Goal: Information Seeking & Learning: Find specific page/section

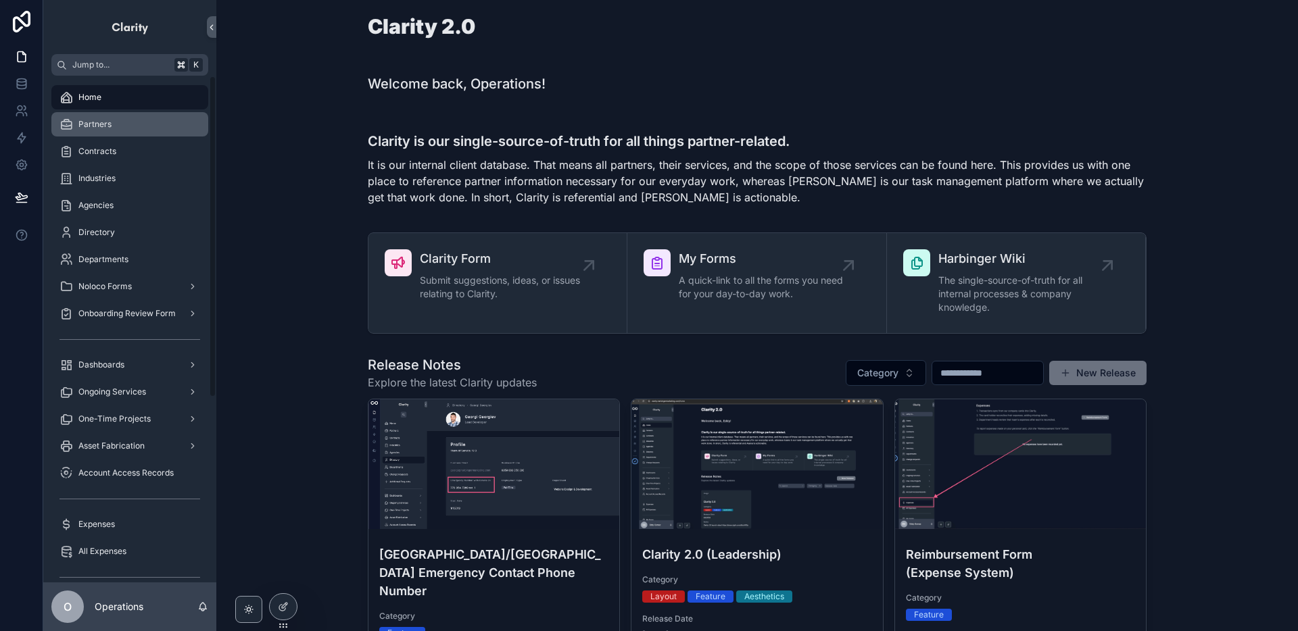
click at [160, 120] on div "Partners" at bounding box center [129, 125] width 141 height 22
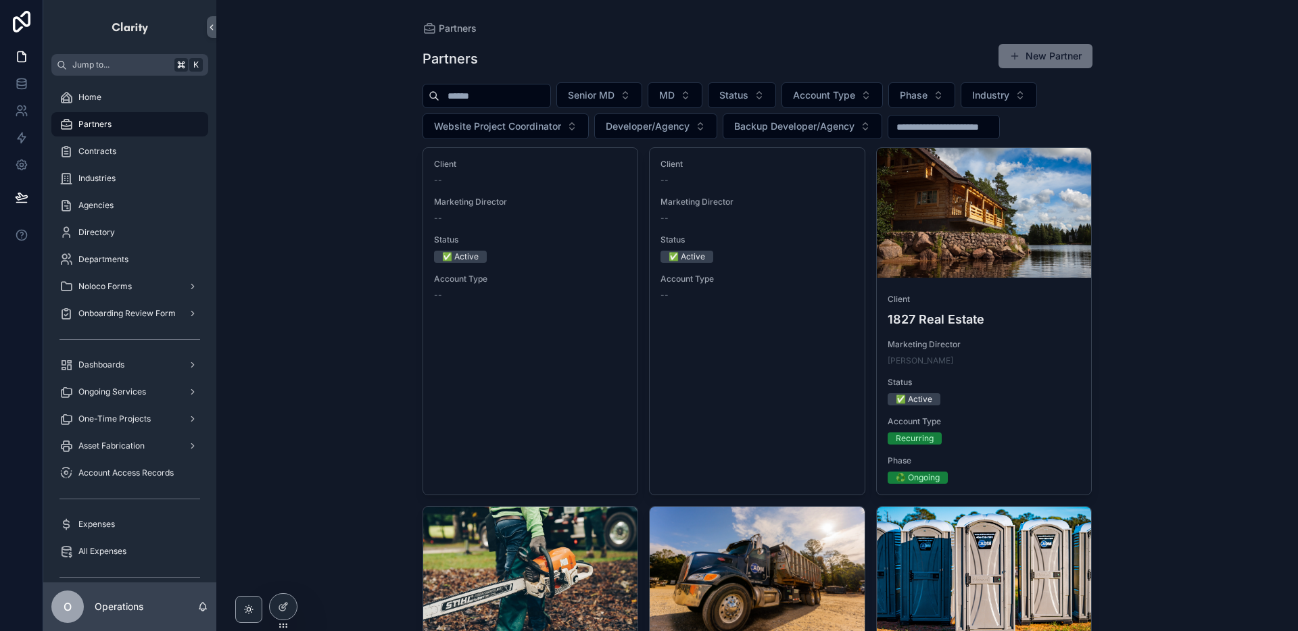
click at [468, 91] on input "scrollable content" at bounding box center [494, 96] width 111 height 19
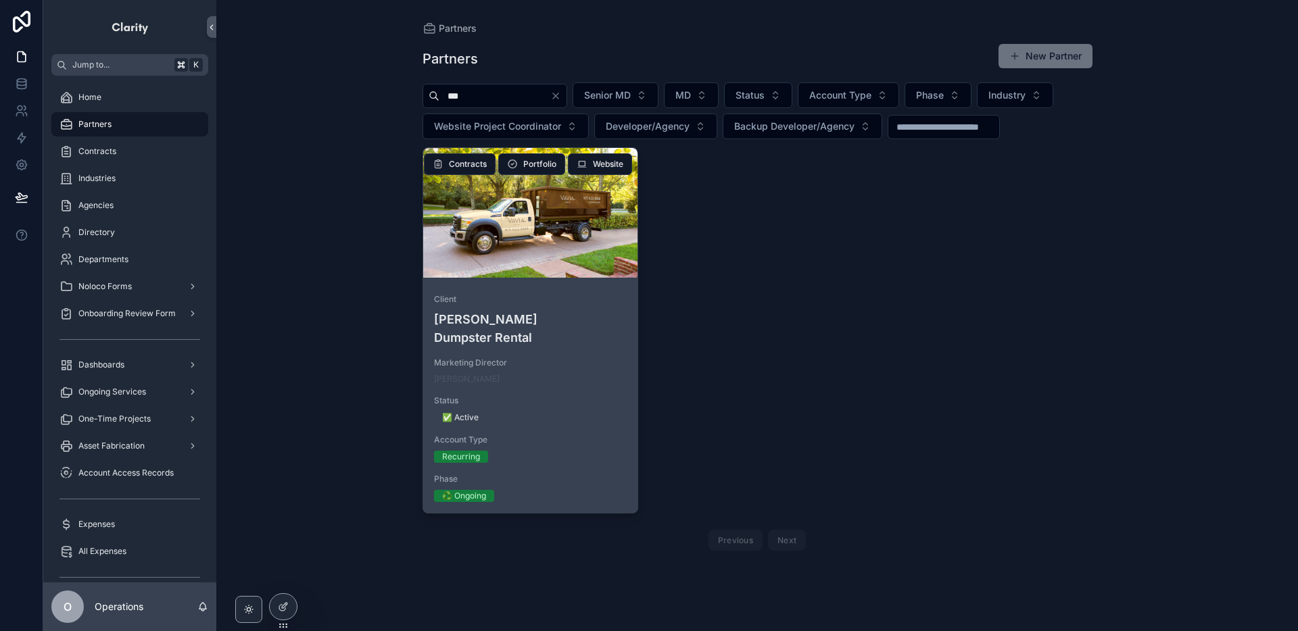
type input "***"
click at [511, 213] on div "scrollable content" at bounding box center [530, 213] width 215 height 16
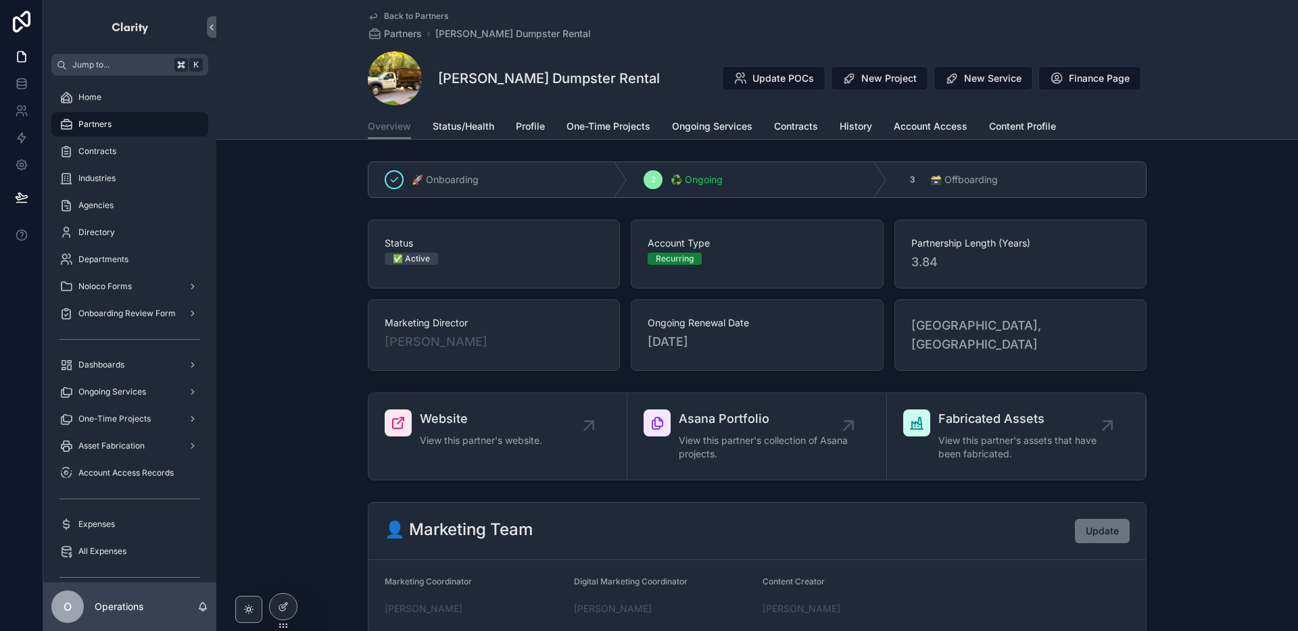
drag, startPoint x: 442, startPoint y: 80, endPoint x: 585, endPoint y: 78, distance: 142.6
click at [610, 82] on div "[PERSON_NAME] Dumpster Rental Update POCs New Project New Service Finance Page" at bounding box center [757, 78] width 779 height 54
drag, startPoint x: 583, startPoint y: 78, endPoint x: 564, endPoint y: 83, distance: 20.2
click at [544, 78] on h1 "[PERSON_NAME] Dumpster Rental" at bounding box center [549, 78] width 222 height 19
click at [789, 129] on span "Contracts" at bounding box center [796, 127] width 44 height 14
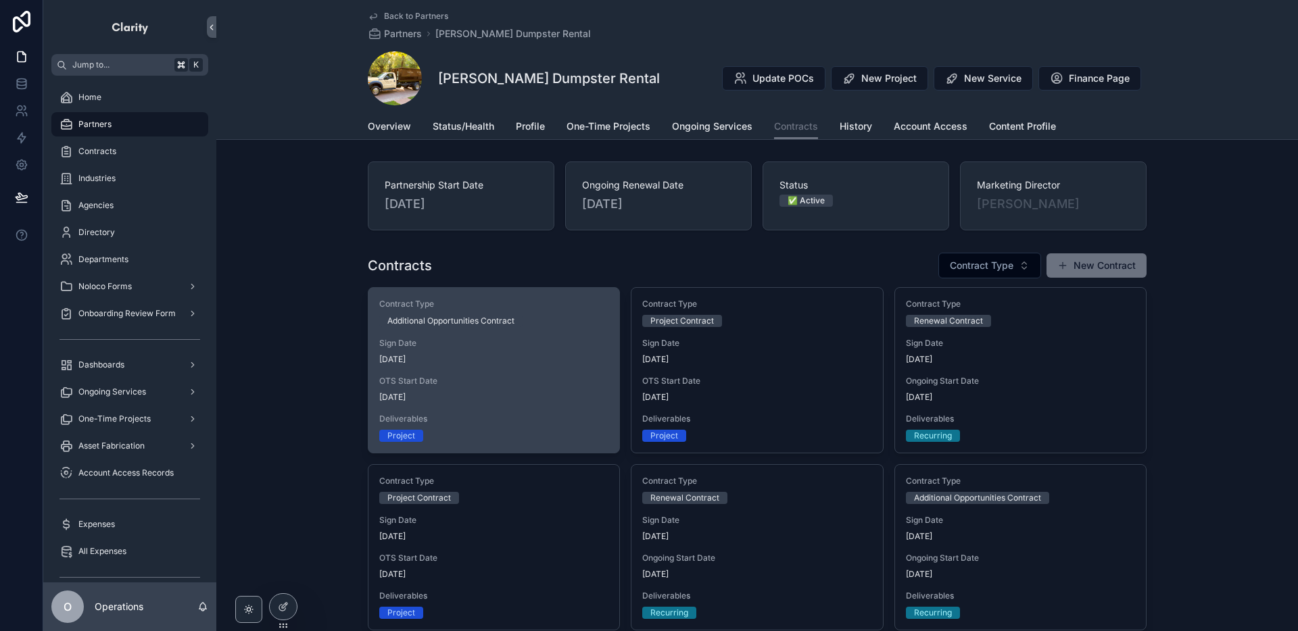
click at [583, 337] on div "Contract Type Additional Opportunities Contract Sign Date [DATE] OTS Start Date…" at bounding box center [493, 370] width 251 height 165
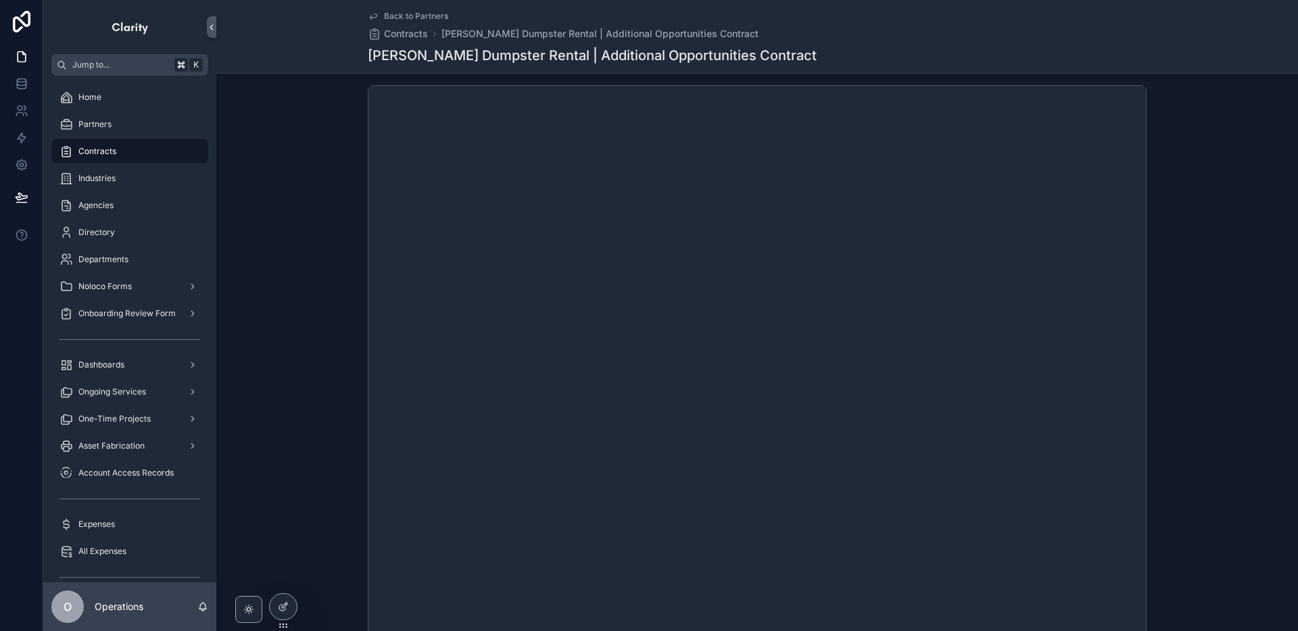
scroll to position [169, 0]
drag, startPoint x: 515, startPoint y: 54, endPoint x: 358, endPoint y: 47, distance: 156.9
click at [358, 47] on div "Back to Partners Contracts [PERSON_NAME] Dumpster Rental | Additional Opportuni…" at bounding box center [756, 37] width 1081 height 74
copy h1 "[PERSON_NAME] Dumpster Rental"
click at [426, 18] on span "Back to Partners" at bounding box center [416, 16] width 64 height 11
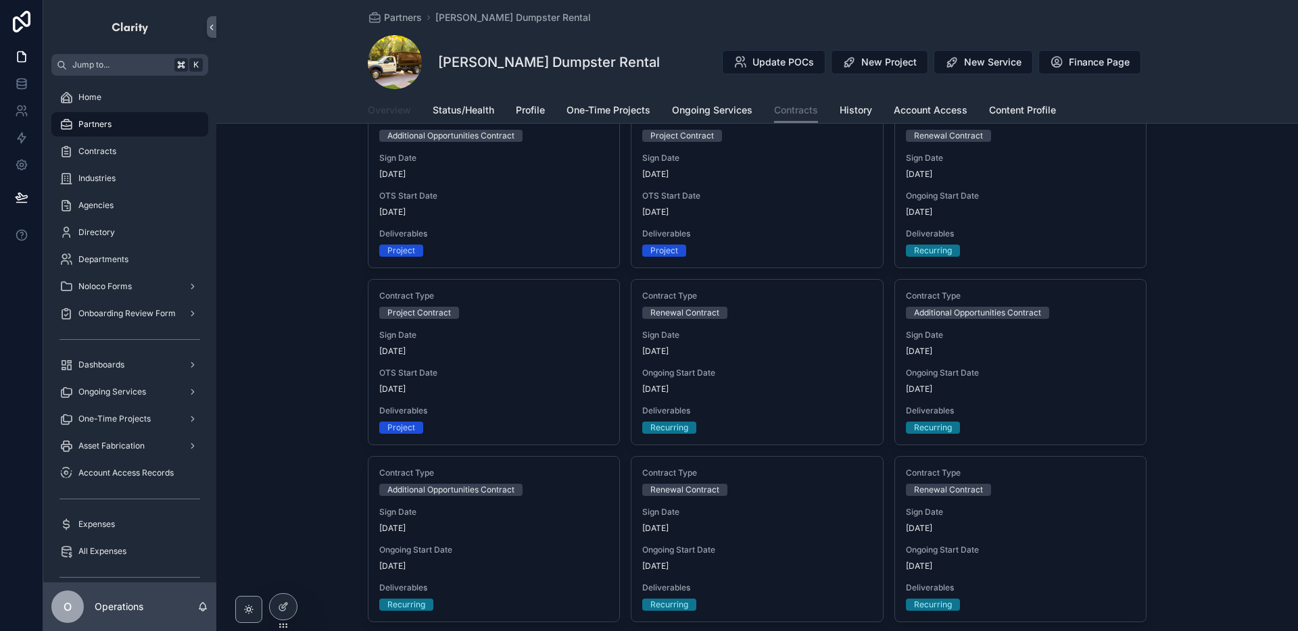
click at [408, 108] on span "Overview" at bounding box center [389, 110] width 43 height 14
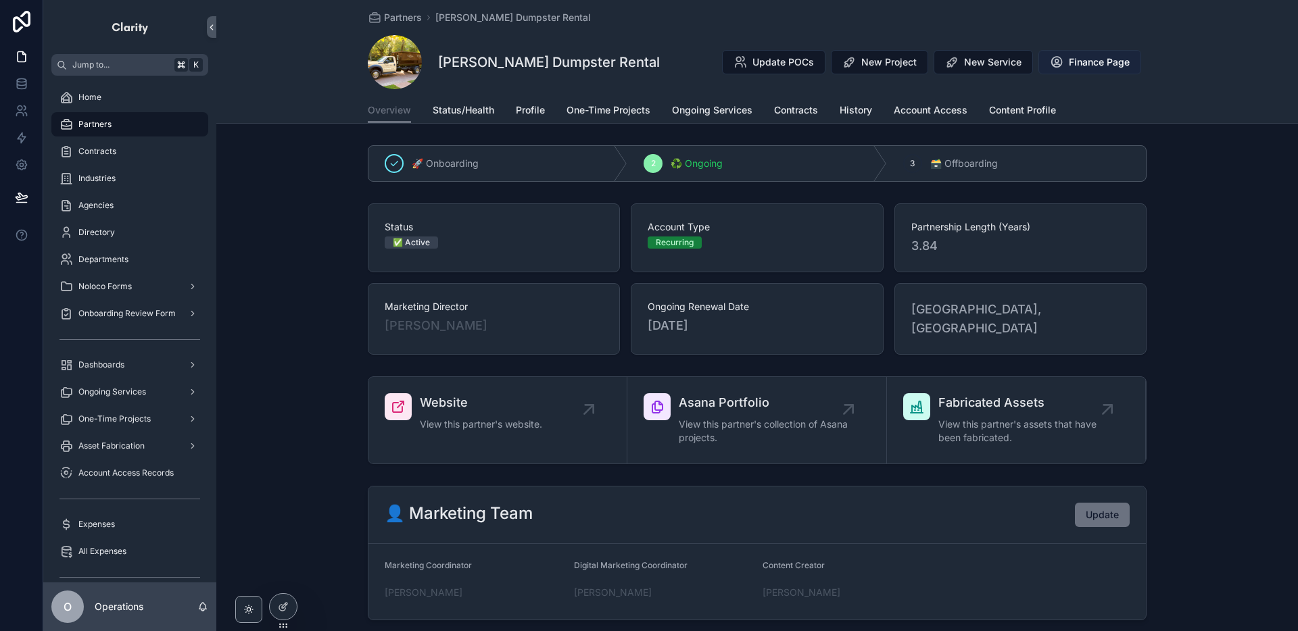
click at [1068, 68] on span "Finance Page" at bounding box center [1098, 62] width 61 height 14
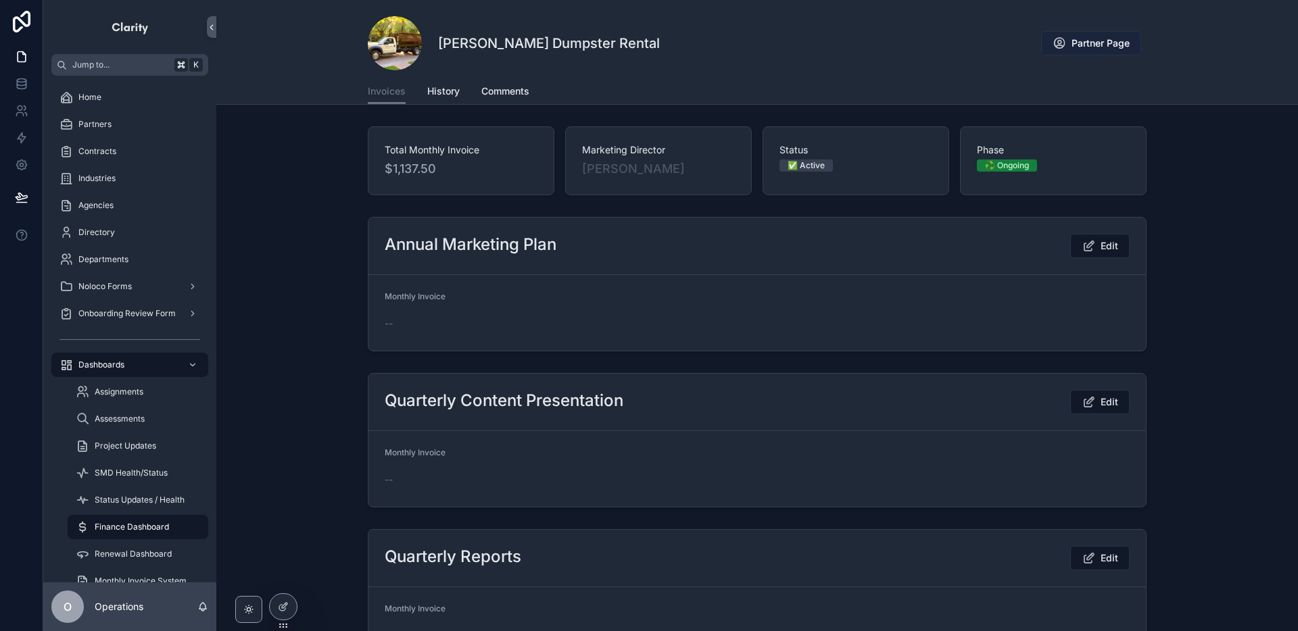
click at [1093, 40] on span "Partner Page" at bounding box center [1100, 43] width 58 height 14
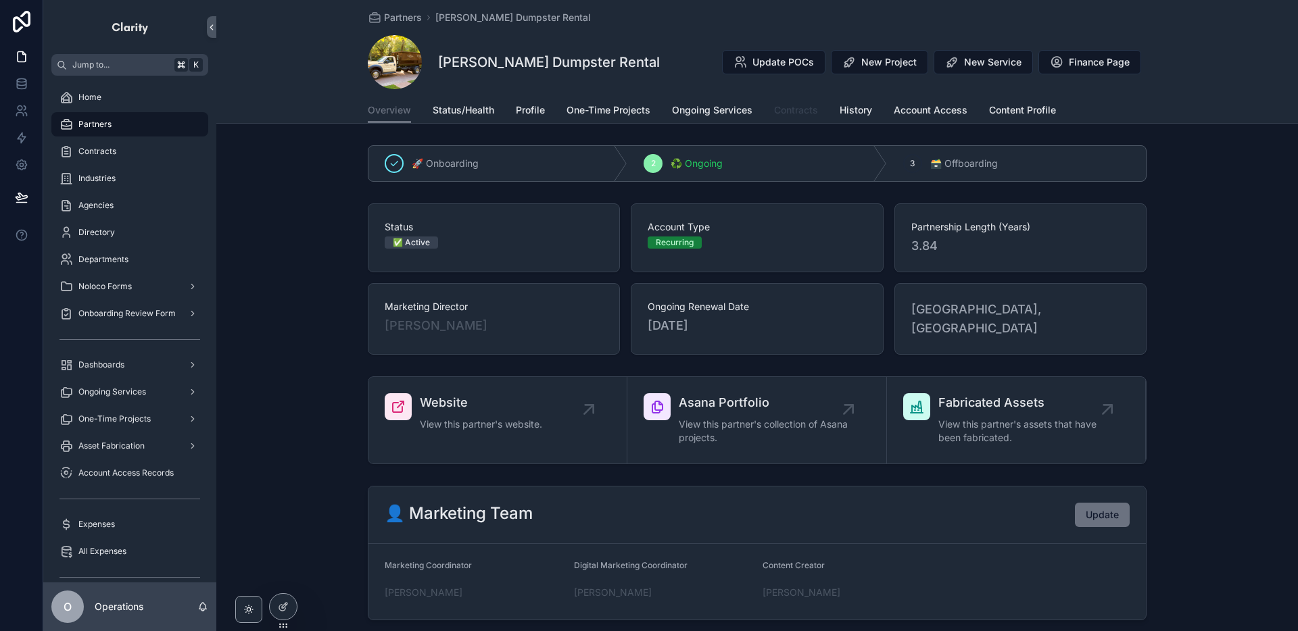
click at [783, 112] on span "Contracts" at bounding box center [796, 110] width 44 height 14
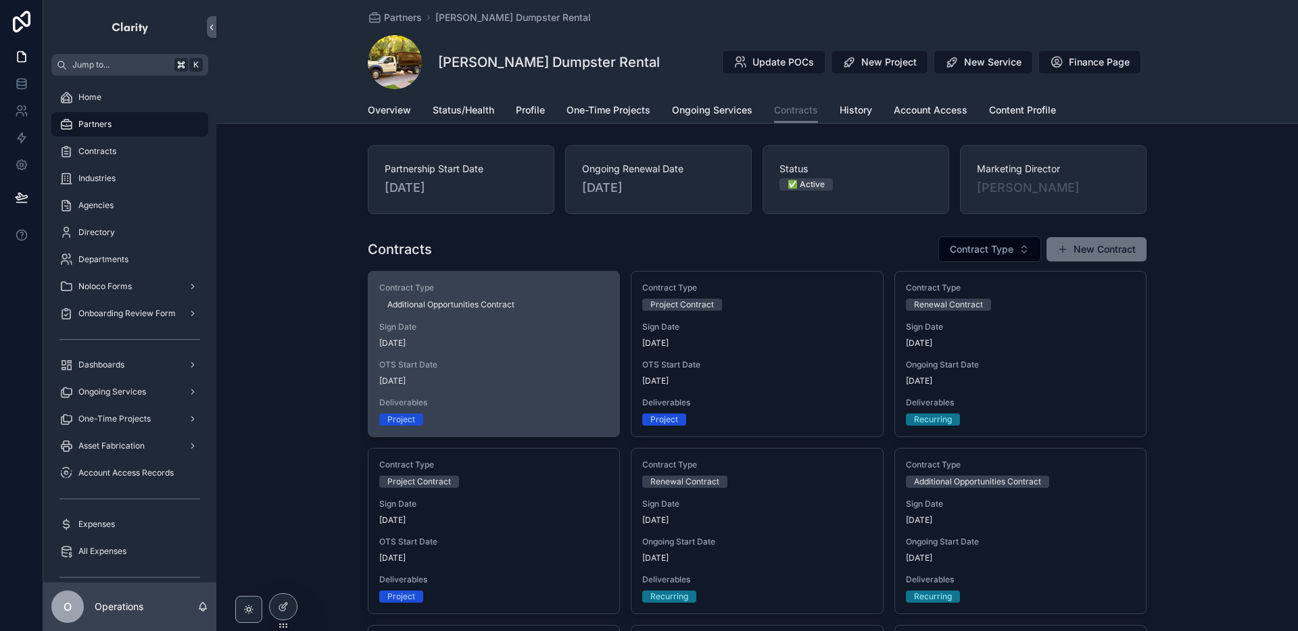
click at [600, 309] on div "Additional Opportunities Contract" at bounding box center [493, 305] width 229 height 12
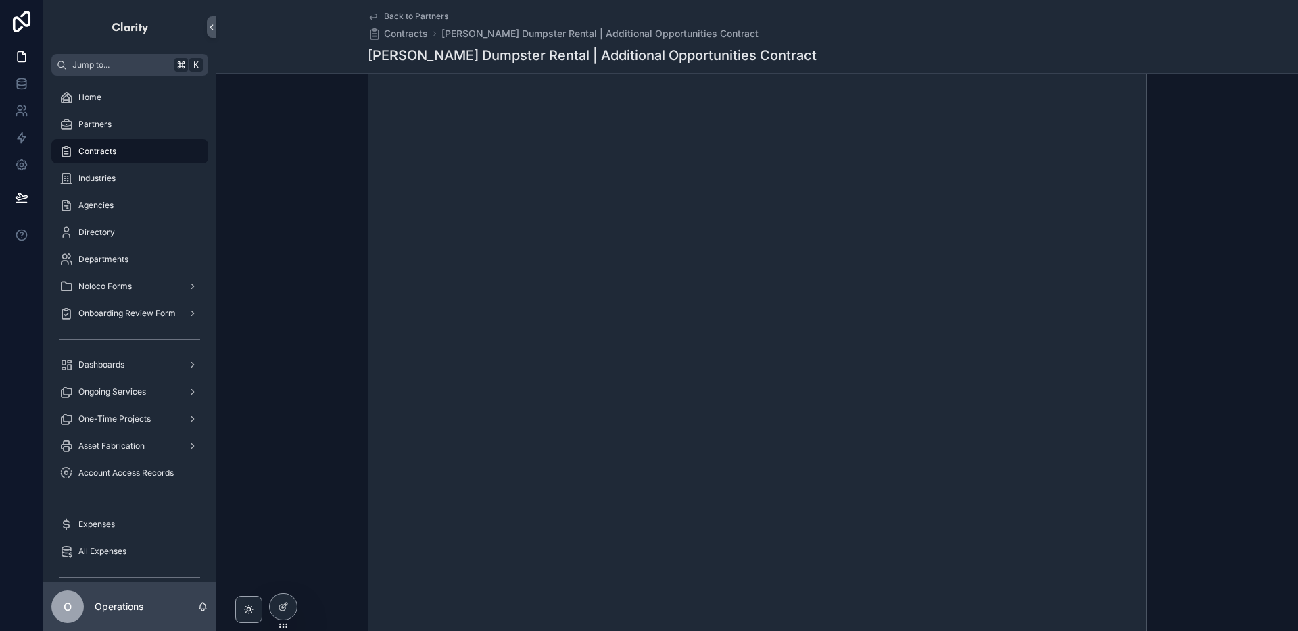
scroll to position [239, 0]
click at [390, 17] on span "Back to Partners" at bounding box center [416, 16] width 64 height 11
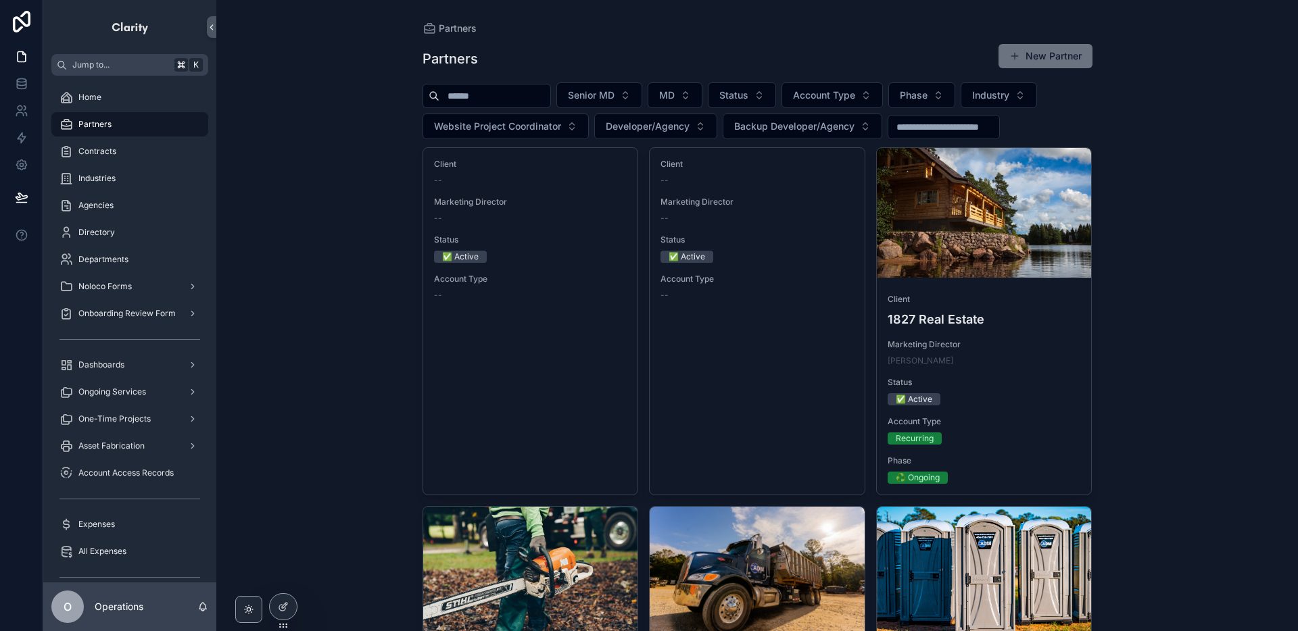
click at [460, 92] on input "scrollable content" at bounding box center [494, 96] width 111 height 19
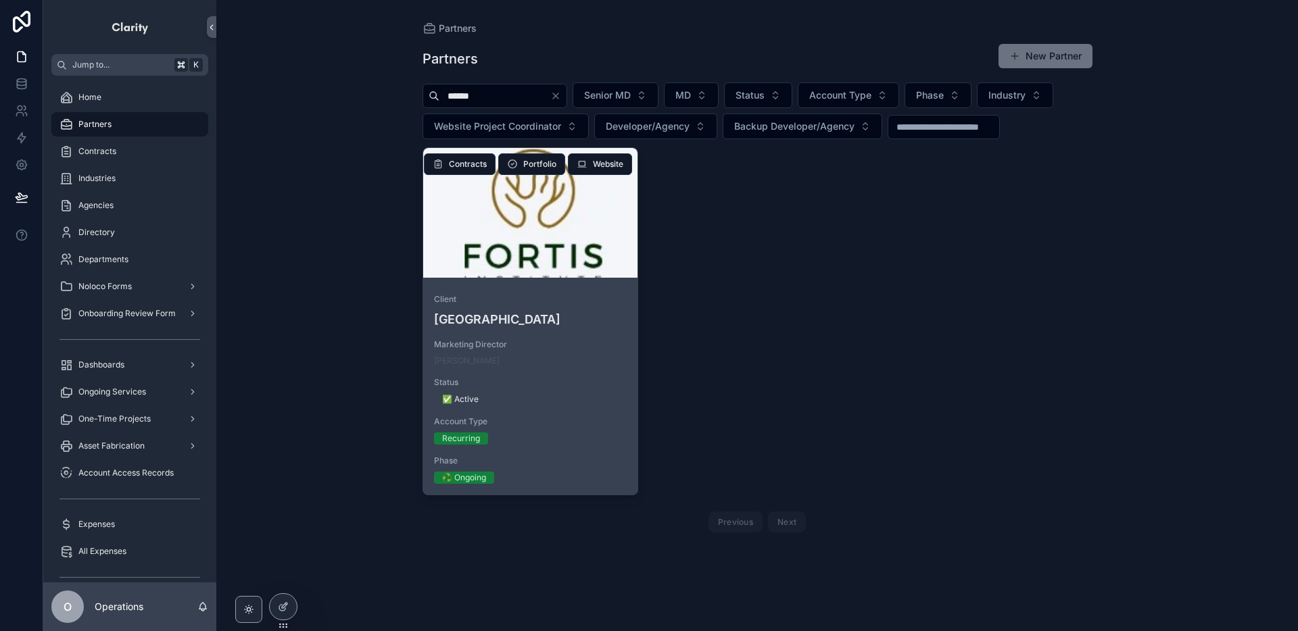
type input "******"
click at [564, 232] on div "scrollable content" at bounding box center [530, 213] width 215 height 130
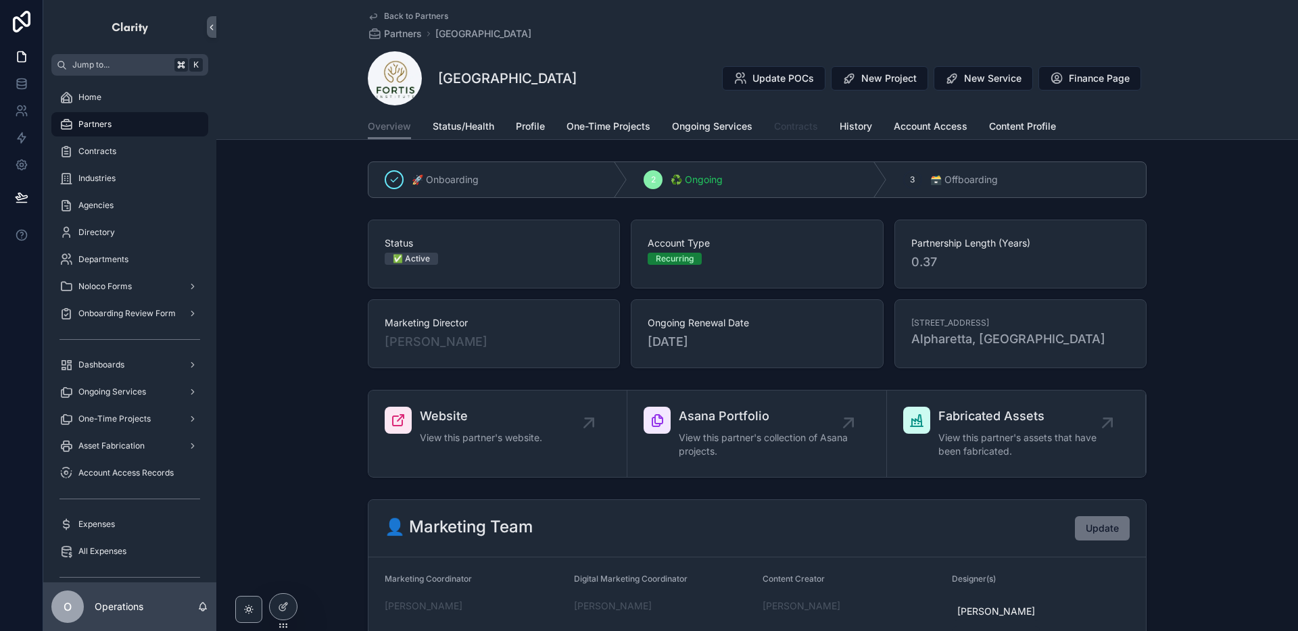
click at [793, 122] on span "Contracts" at bounding box center [796, 127] width 44 height 14
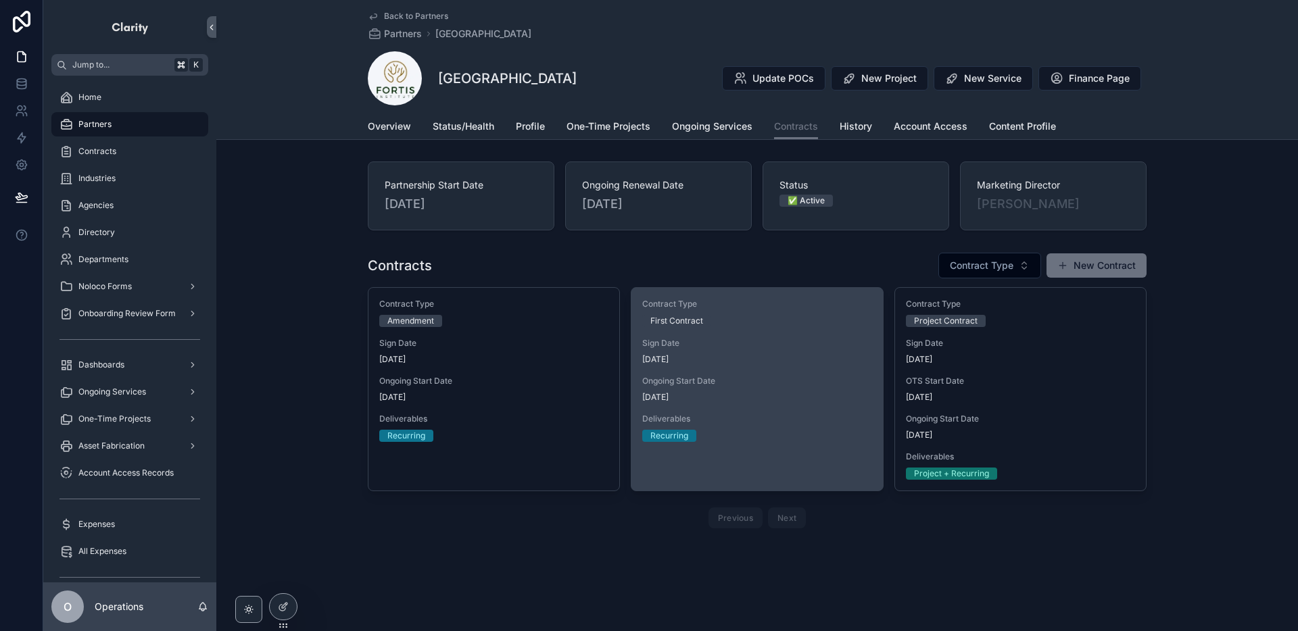
click at [695, 336] on div "Contract Type First Contract Sign Date [DATE] Ongoing Start Date [DATE] Deliver…" at bounding box center [756, 370] width 251 height 165
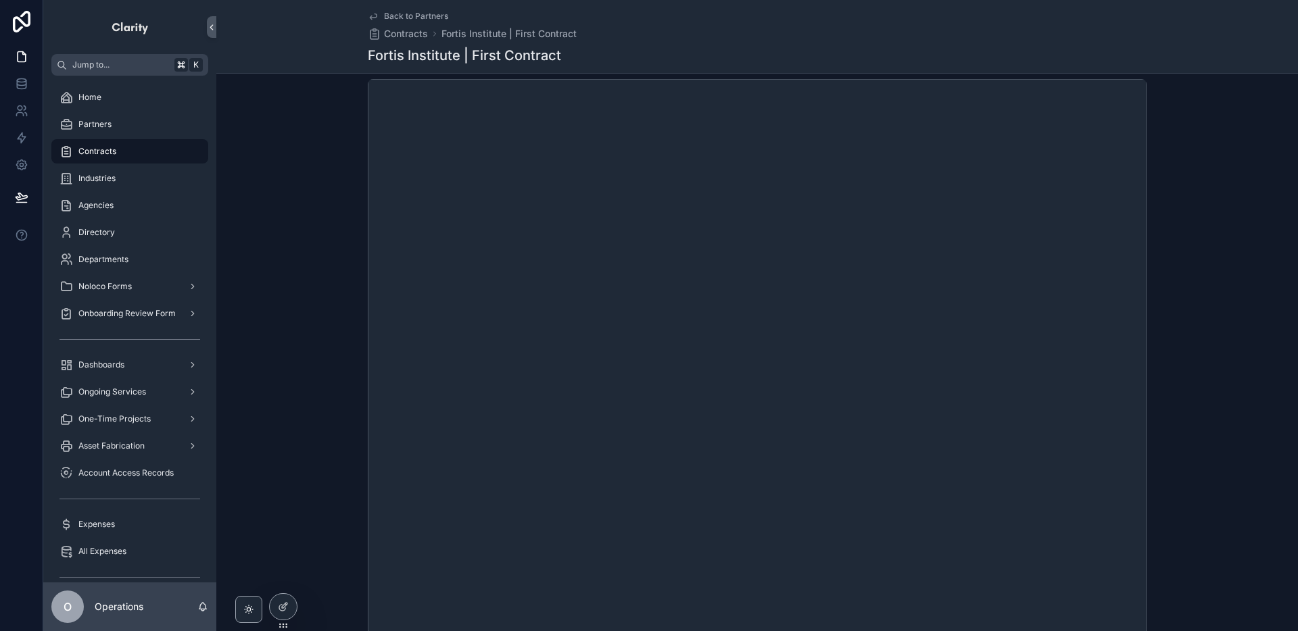
scroll to position [223, 0]
drag, startPoint x: 460, startPoint y: 57, endPoint x: 357, endPoint y: 55, distance: 102.7
click at [357, 55] on div "Back to Partners Contracts Fortis Institute | First Contract [GEOGRAPHIC_DATA] …" at bounding box center [756, 37] width 1081 height 74
copy h1 "[GEOGRAPHIC_DATA]"
